Goal: Task Accomplishment & Management: Manage account settings

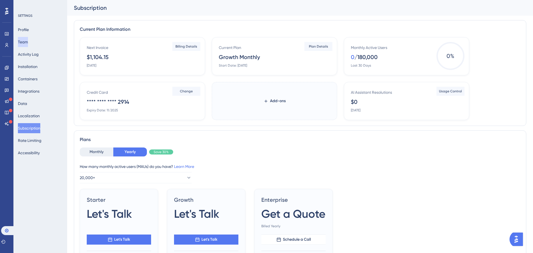
click at [23, 38] on button "Team" at bounding box center [23, 42] width 10 height 10
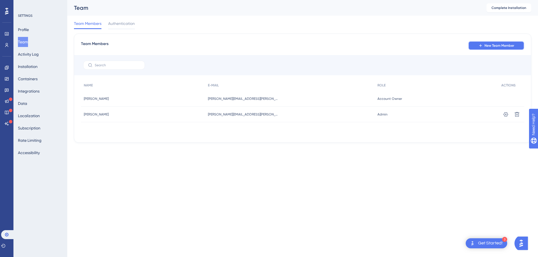
click at [479, 46] on icon at bounding box center [480, 45] width 4 height 4
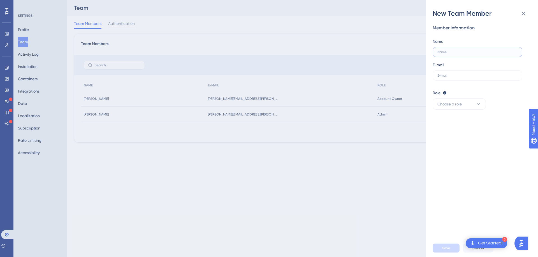
drag, startPoint x: 450, startPoint y: 50, endPoint x: 438, endPoint y: 47, distance: 12.2
click at [450, 50] on input "text" at bounding box center [477, 52] width 80 height 4
paste input "[PERSON_NAME] [PERSON_NAME]"
type input "[PERSON_NAME] [PERSON_NAME]"
click at [446, 76] on input "text" at bounding box center [477, 76] width 80 height 4
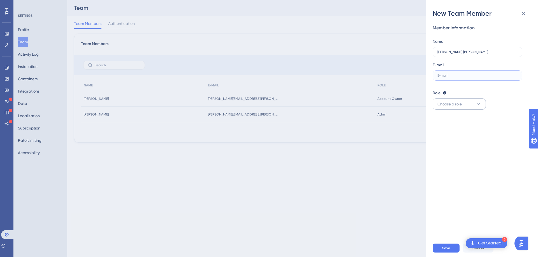
paste input "[PERSON_NAME][EMAIL_ADDRESS][PERSON_NAME][DOMAIN_NAME]"
type input "[PERSON_NAME][EMAIL_ADDRESS][PERSON_NAME][DOMAIN_NAME]"
click at [465, 109] on button "Choose a role" at bounding box center [458, 104] width 53 height 11
click at [455, 122] on div "Admin Admin" at bounding box center [458, 121] width 37 height 11
click at [445, 244] on div "Save Cancel" at bounding box center [488, 248] width 112 height 18
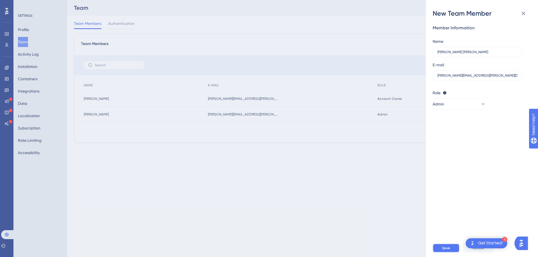
click at [446, 245] on button "Save" at bounding box center [445, 248] width 27 height 9
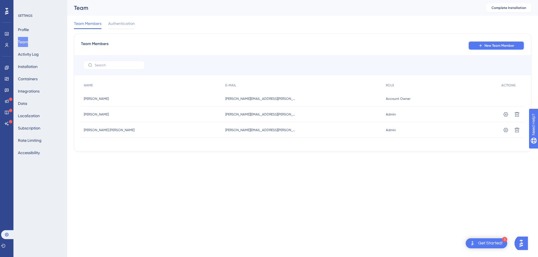
click at [498, 43] on span "New Team Member" at bounding box center [499, 45] width 30 height 4
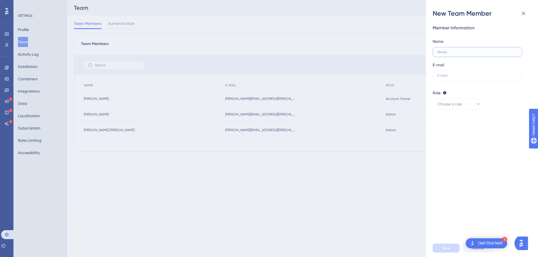
click at [465, 53] on input "text" at bounding box center [477, 52] width 80 height 4
paste input "[PERSON_NAME]"
type input "[PERSON_NAME]"
click at [454, 76] on input "text" at bounding box center [477, 76] width 80 height 4
paste input "[PERSON_NAME][EMAIL_ADDRESS][DOMAIN_NAME]"
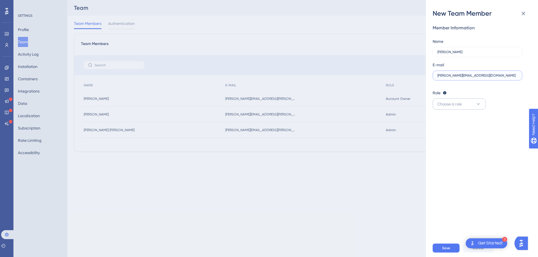
type input "[PERSON_NAME][EMAIL_ADDRESS][DOMAIN_NAME]"
click at [453, 101] on span "Choose a role" at bounding box center [449, 104] width 24 height 7
click at [449, 131] on span "Publisher" at bounding box center [448, 132] width 16 height 7
click at [444, 248] on span "Save" at bounding box center [446, 248] width 8 height 4
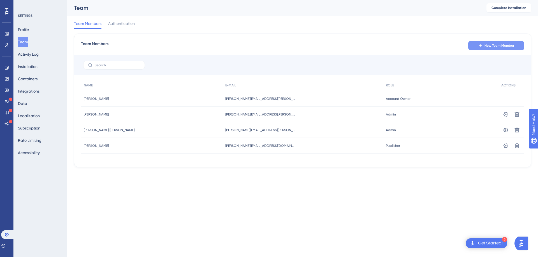
click at [486, 47] on span "New Team Member" at bounding box center [499, 45] width 30 height 4
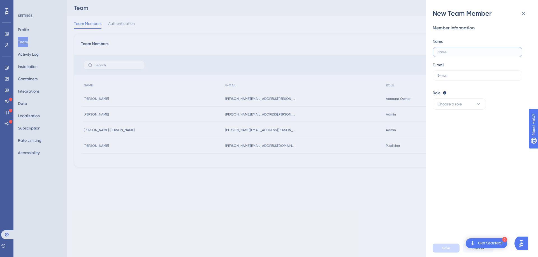
click at [468, 51] on input "text" at bounding box center [477, 52] width 80 height 4
paste input "[PERSON_NAME] Ferrari"
type input "[PERSON_NAME] Ferrari"
click at [457, 73] on label at bounding box center [477, 76] width 90 height 10
click at [457, 74] on input "text" at bounding box center [477, 76] width 80 height 4
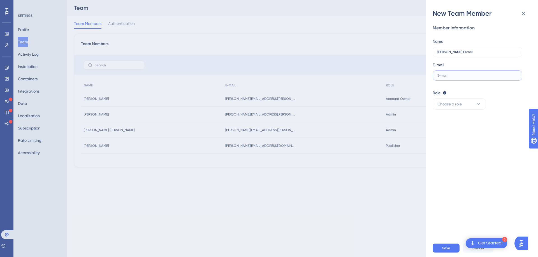
paste input "[DOMAIN_NAME][EMAIL_ADDRESS][DOMAIN_NAME]"
type input "[DOMAIN_NAME][EMAIL_ADDRESS][DOMAIN_NAME]"
drag, startPoint x: 467, startPoint y: 98, endPoint x: 467, endPoint y: 103, distance: 5.1
click at [467, 99] on div "Role Editor: Create & edit materials Publisher: Editor + Publish changes Admin:…" at bounding box center [479, 100] width 94 height 20
click at [467, 103] on button "Choose a role" at bounding box center [458, 104] width 53 height 11
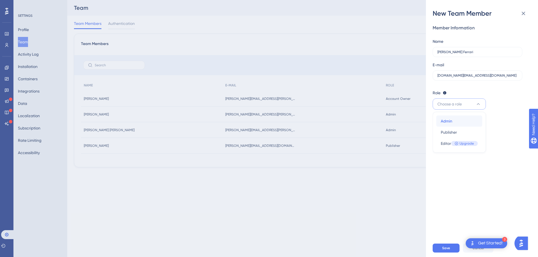
click at [452, 123] on div "Admin Admin" at bounding box center [458, 121] width 37 height 11
click at [443, 247] on span "Save" at bounding box center [446, 248] width 8 height 4
click at [233, 95] on div "New Team Member Member Information Name [PERSON_NAME] Ferrari E-mail [DOMAIN_NA…" at bounding box center [269, 128] width 538 height 257
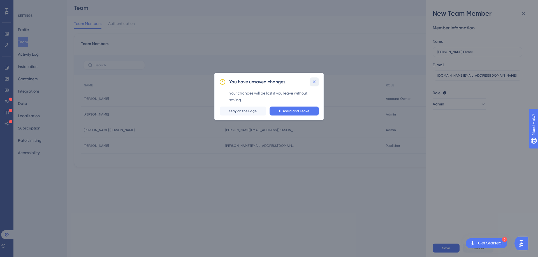
click at [317, 80] on button at bounding box center [314, 82] width 9 height 9
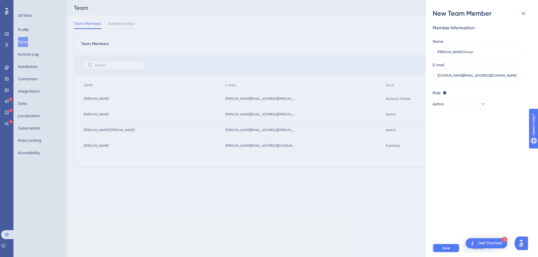
click at [441, 248] on button "Save" at bounding box center [445, 248] width 27 height 9
click at [524, 13] on icon at bounding box center [523, 13] width 7 height 7
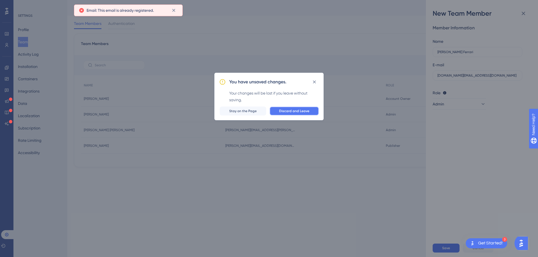
click at [293, 110] on span "Discard and Leave" at bounding box center [294, 111] width 30 height 4
